Goal: Task Accomplishment & Management: Use online tool/utility

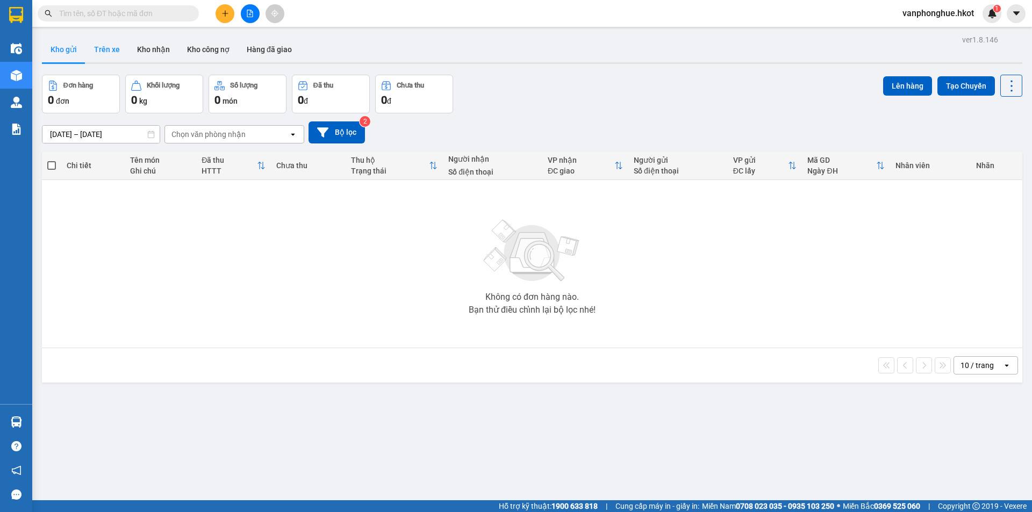
click at [105, 49] on button "Trên xe" at bounding box center [107, 50] width 43 height 26
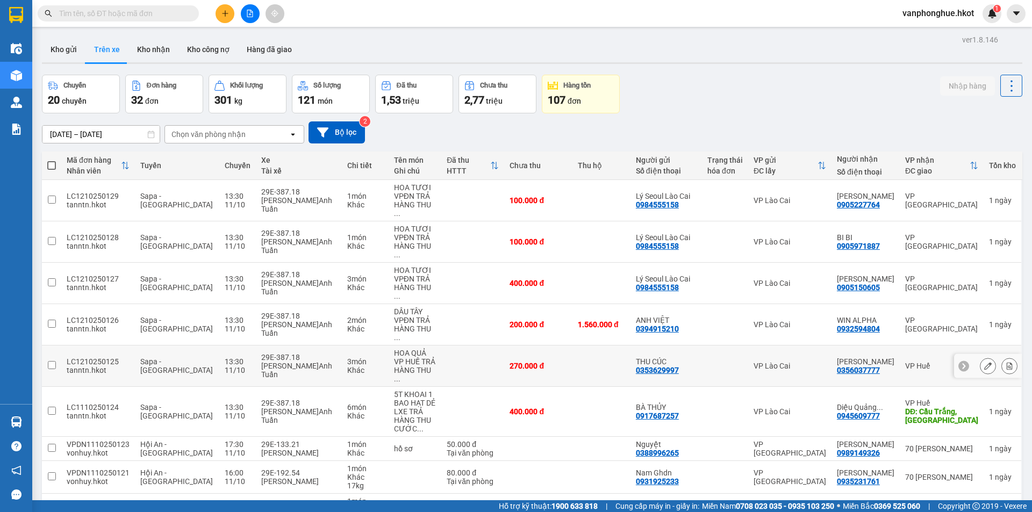
click at [46, 346] on td at bounding box center [51, 366] width 19 height 41
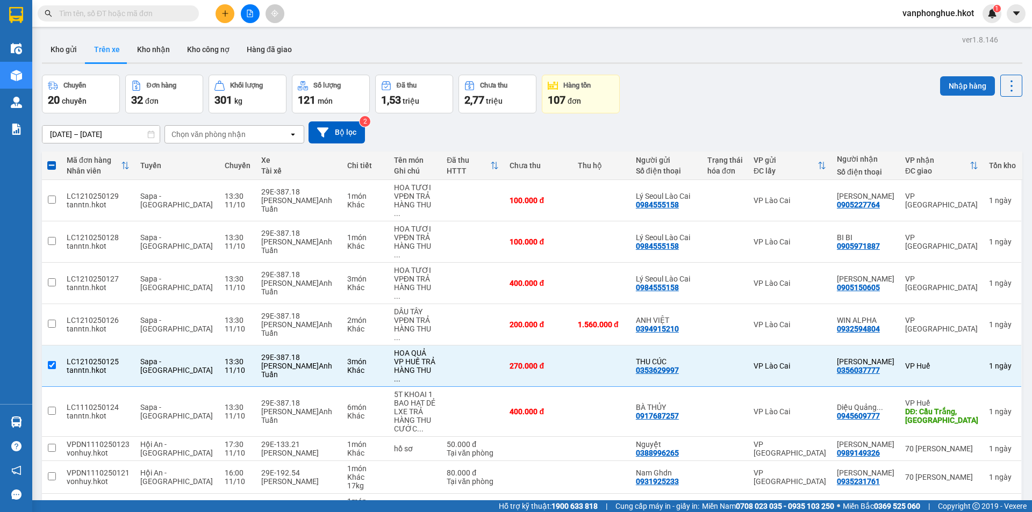
click at [949, 89] on button "Nhập hàng" at bounding box center [968, 85] width 55 height 19
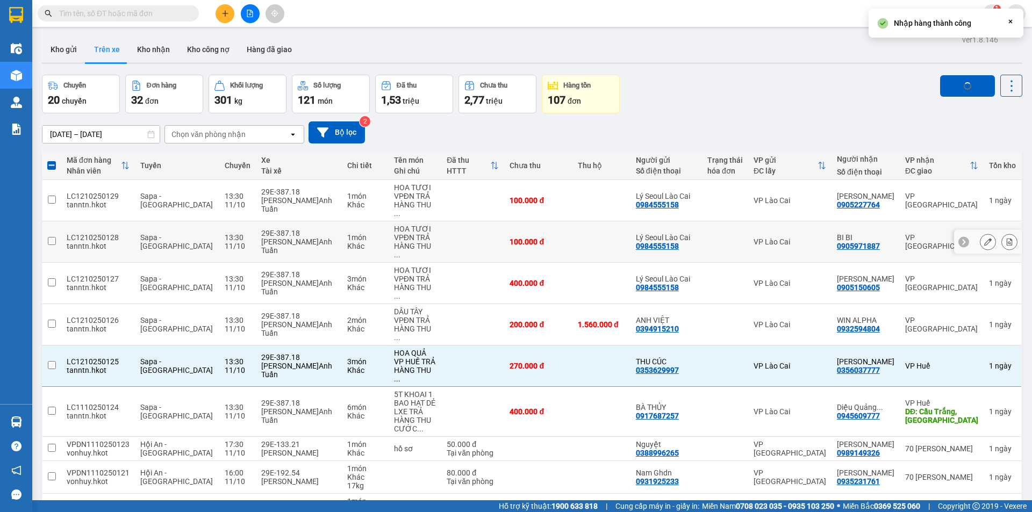
checkbox input "false"
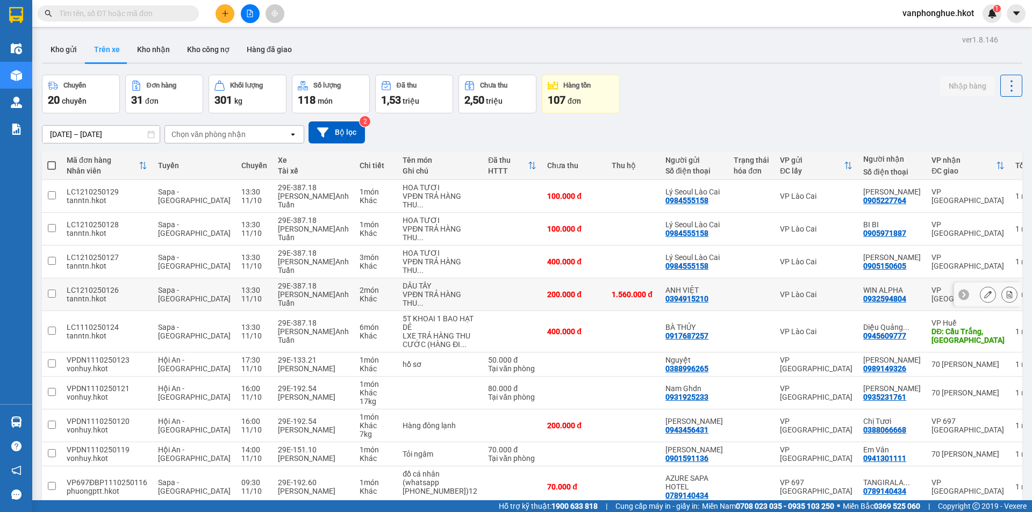
scroll to position [52, 0]
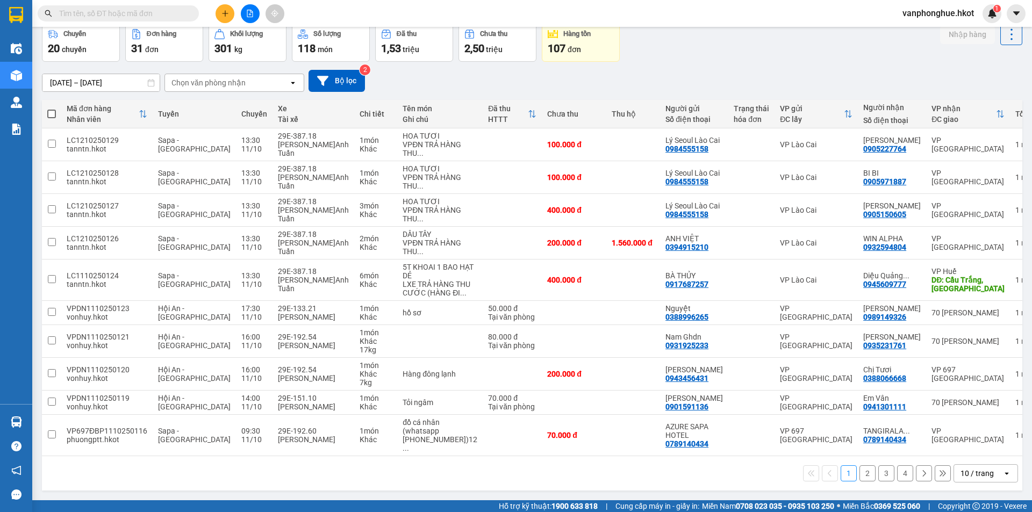
click at [860, 475] on button "2" at bounding box center [868, 474] width 16 height 16
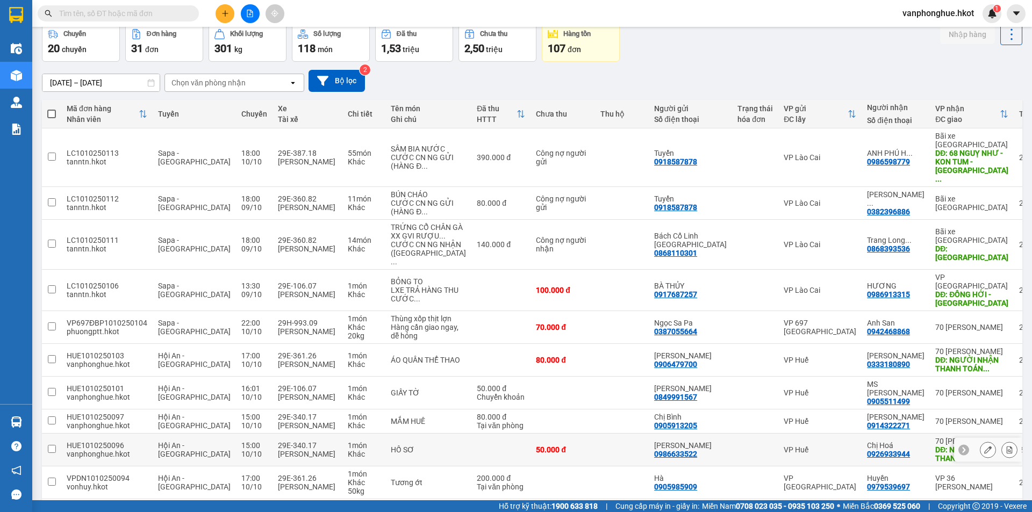
scroll to position [112, 0]
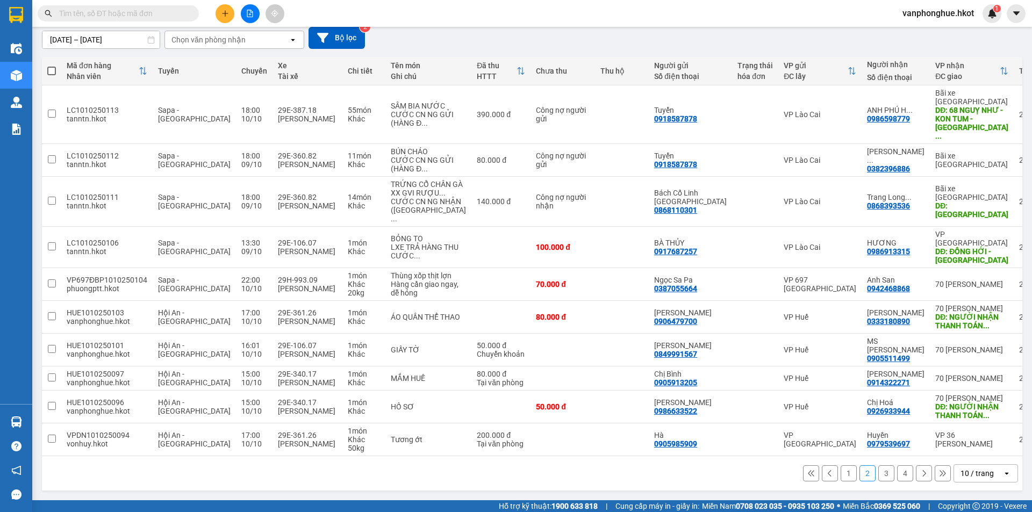
click at [879, 472] on button "3" at bounding box center [887, 474] width 16 height 16
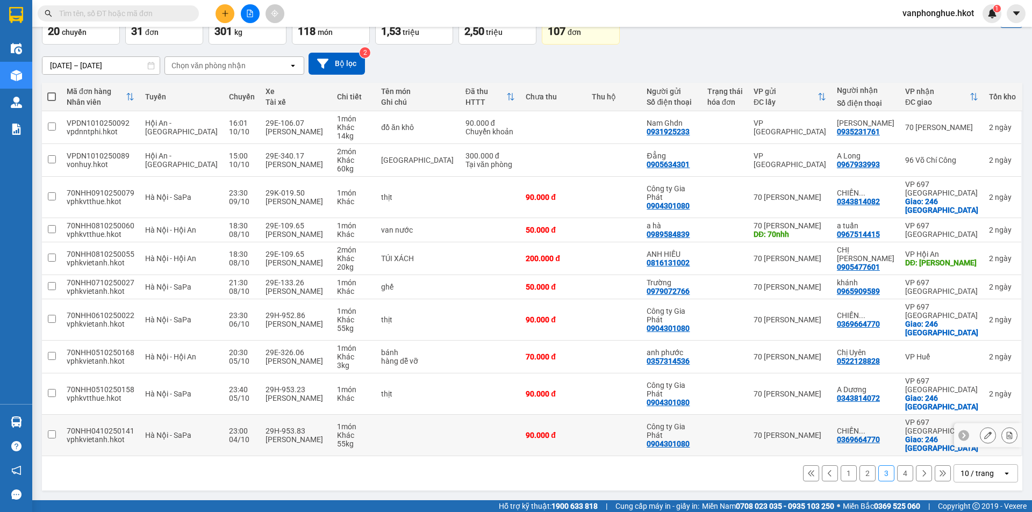
scroll to position [77, 0]
